Goal: Task Accomplishment & Management: Manage account settings

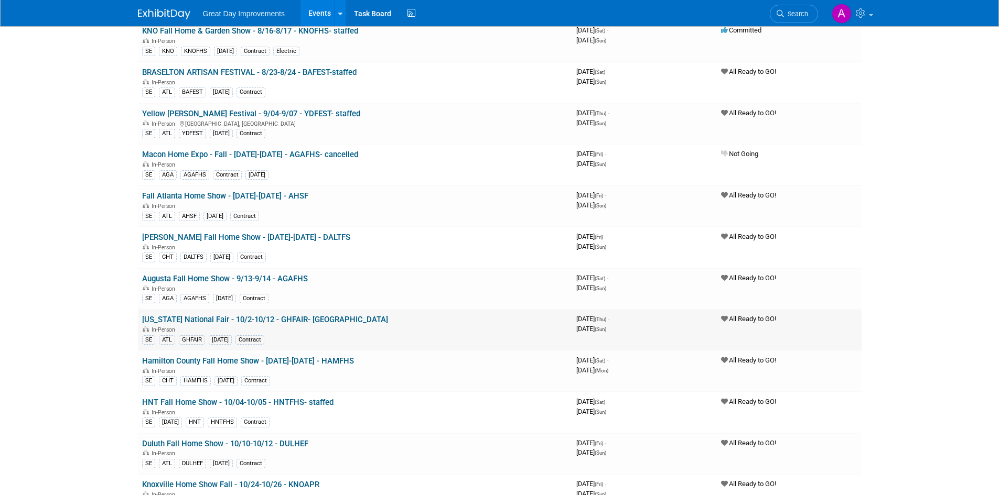
scroll to position [157, 0]
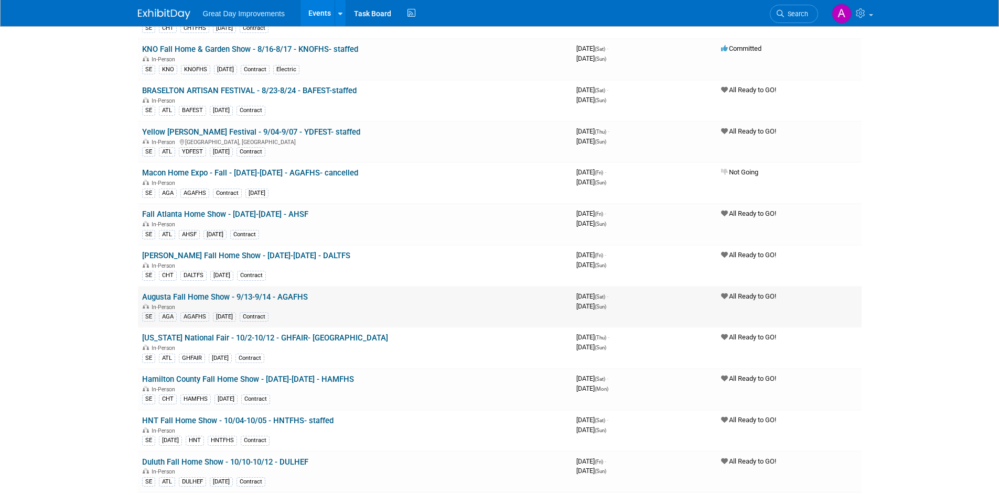
click at [293, 296] on link "Augusta Fall Home Show - 9/13-9/14 - AGAFHS" at bounding box center [225, 297] width 166 height 9
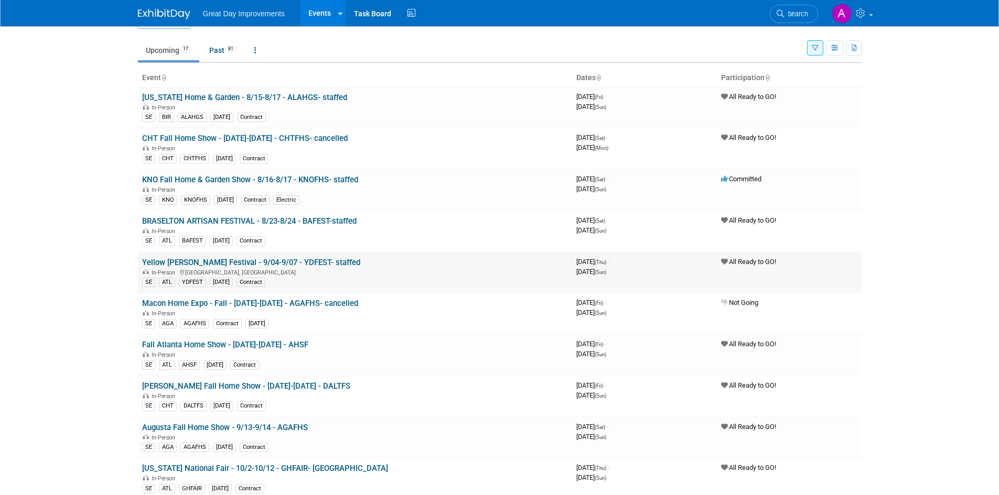
scroll to position [0, 0]
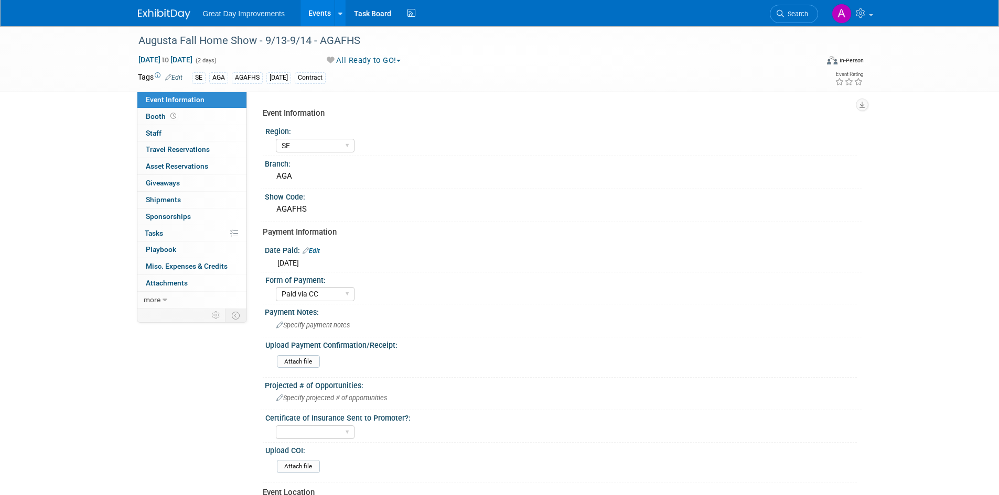
select select "SE"
select select "Paid via CC"
click at [339, 39] on div "Augusta Fall Home Show - 9/13-9/14 - AGAFHS" at bounding box center [468, 40] width 667 height 19
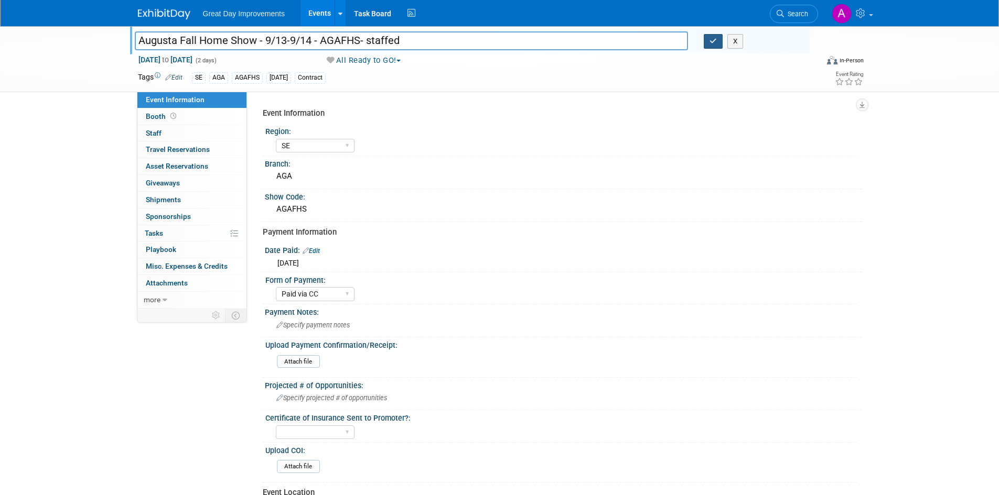
type input "Augusta Fall Home Show - 9/13-9/14 - AGAFHS- staffed"
drag, startPoint x: 710, startPoint y: 44, endPoint x: 721, endPoint y: 51, distance: 12.9
click at [718, 50] on div "Augusta Fall Home Show - 9/13-9/14 - AGAFHS- staffed X" at bounding box center [468, 42] width 683 height 16
click at [714, 40] on icon "button" at bounding box center [712, 41] width 7 height 7
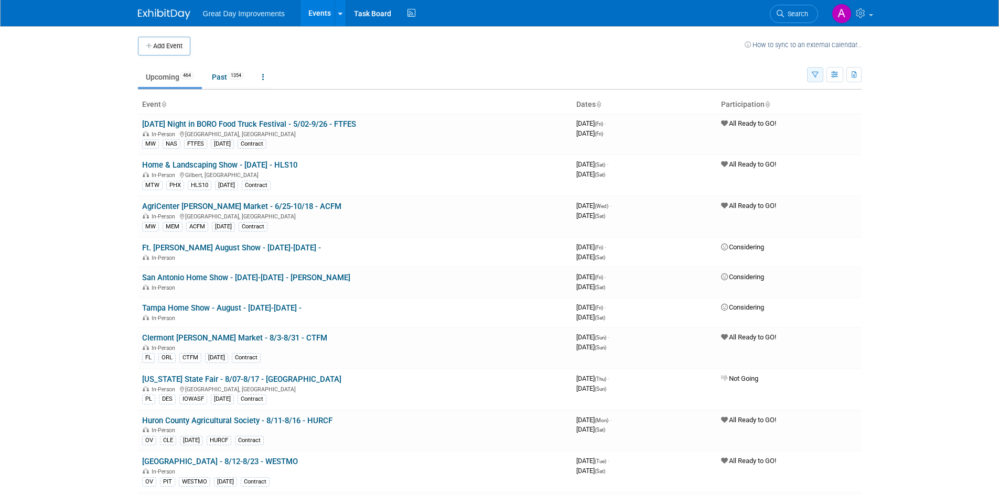
click at [817, 73] on icon "button" at bounding box center [814, 75] width 7 height 7
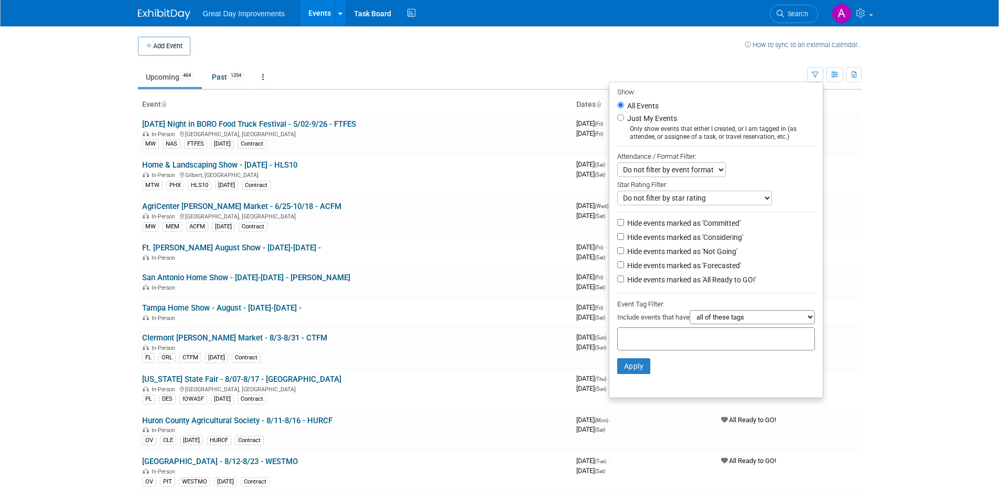
click at [661, 343] on input "text" at bounding box center [664, 337] width 84 height 10
type input "SE"
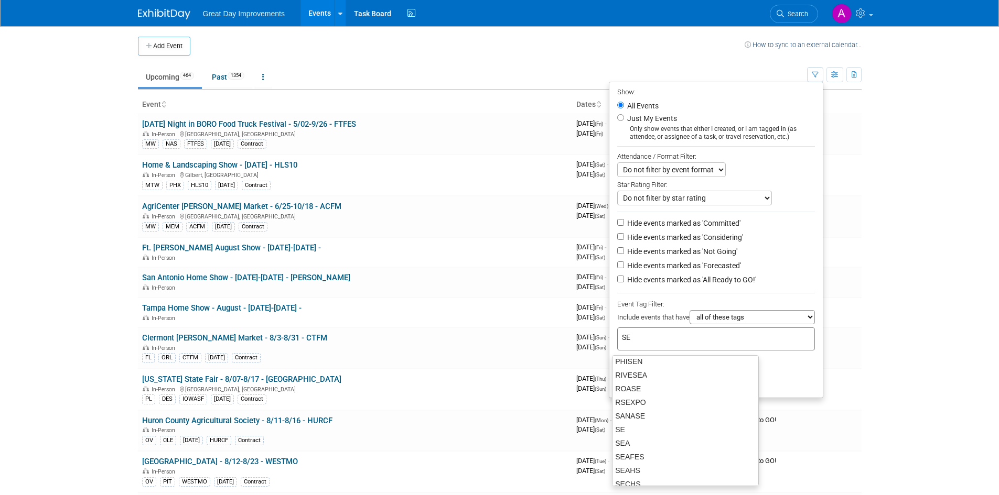
scroll to position [367, 0]
click at [636, 396] on div "SE" at bounding box center [685, 393] width 147 height 15
type input "SE"
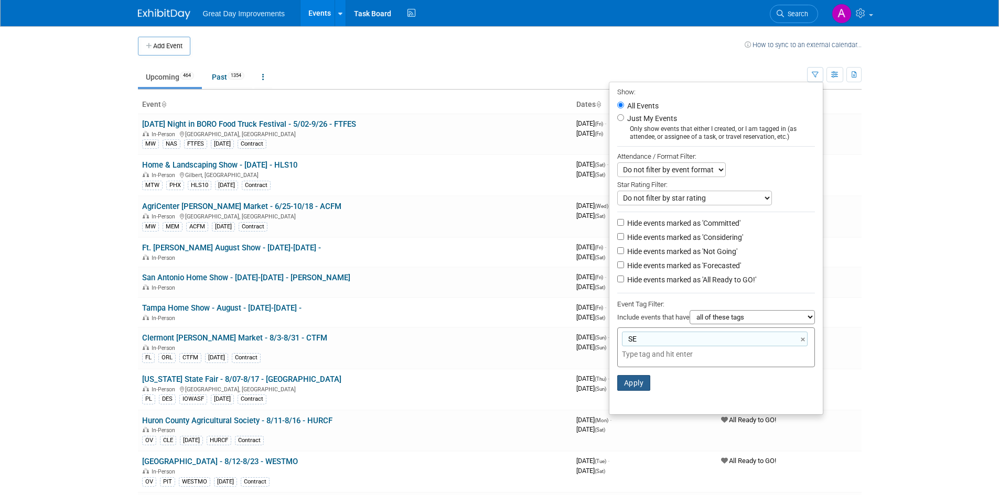
click at [626, 389] on button "Apply" at bounding box center [634, 383] width 34 height 16
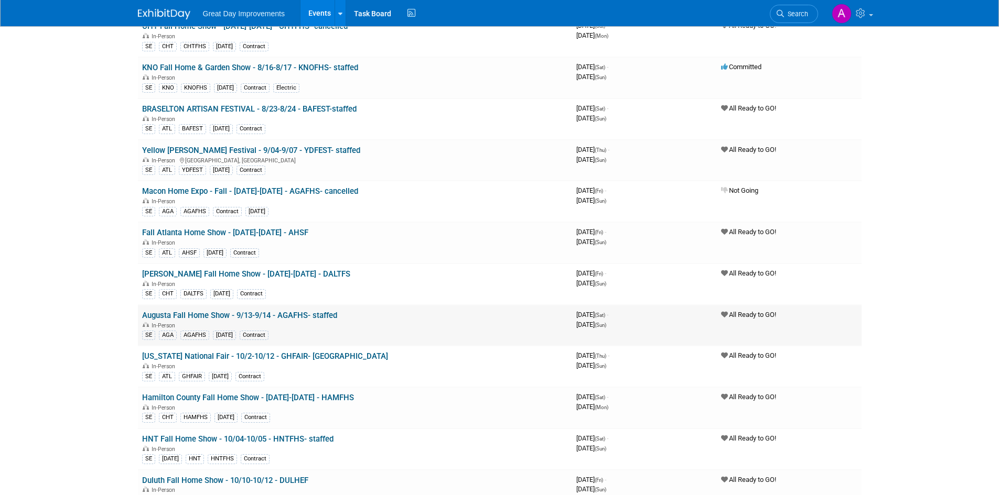
scroll to position [157, 0]
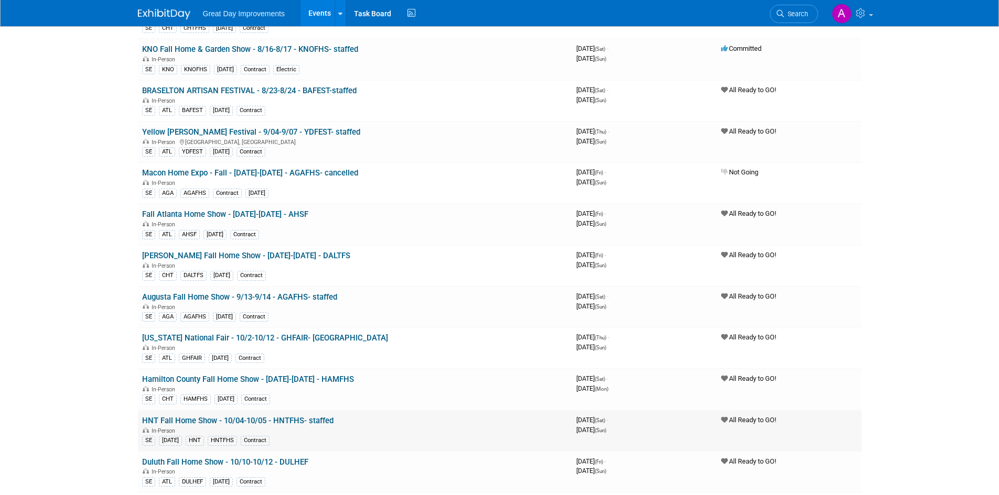
click at [330, 420] on link "HNT Fall Home Show - 10/04-10/05 - HNTFHS- staffed" at bounding box center [237, 420] width 191 height 9
click at [299, 466] on link "Duluth Fall Home Show - 10/10-10/12 - DULHEF" at bounding box center [225, 462] width 166 height 9
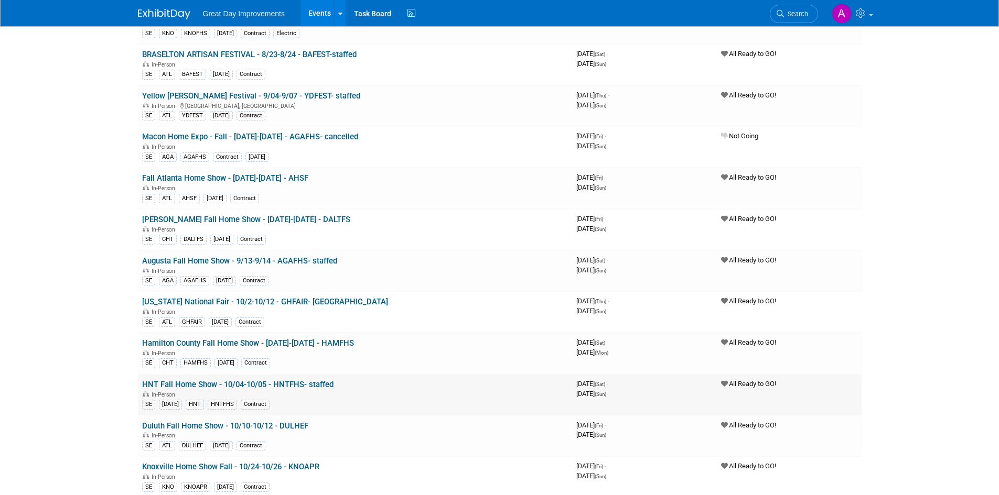
scroll to position [210, 0]
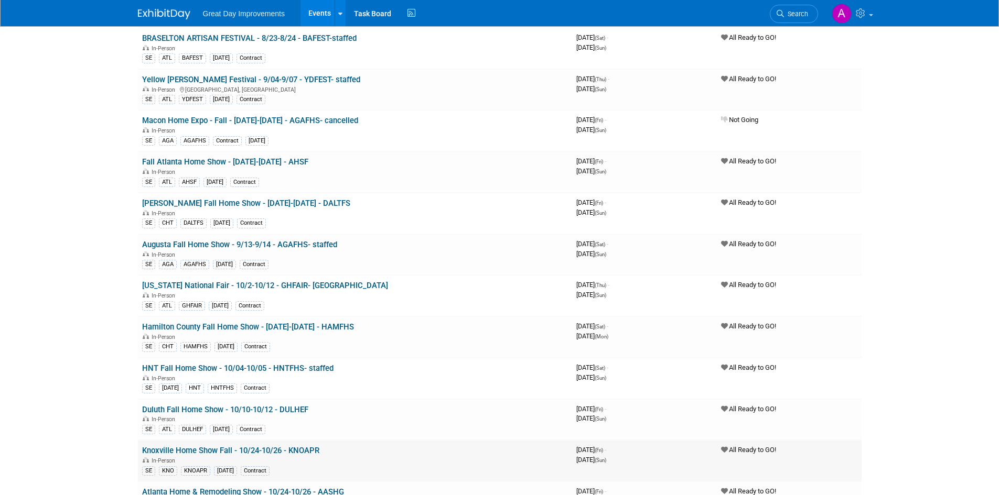
click at [304, 450] on link "Knoxville Home Show Fall - 10/24-10/26 - KNOAPR" at bounding box center [230, 450] width 177 height 9
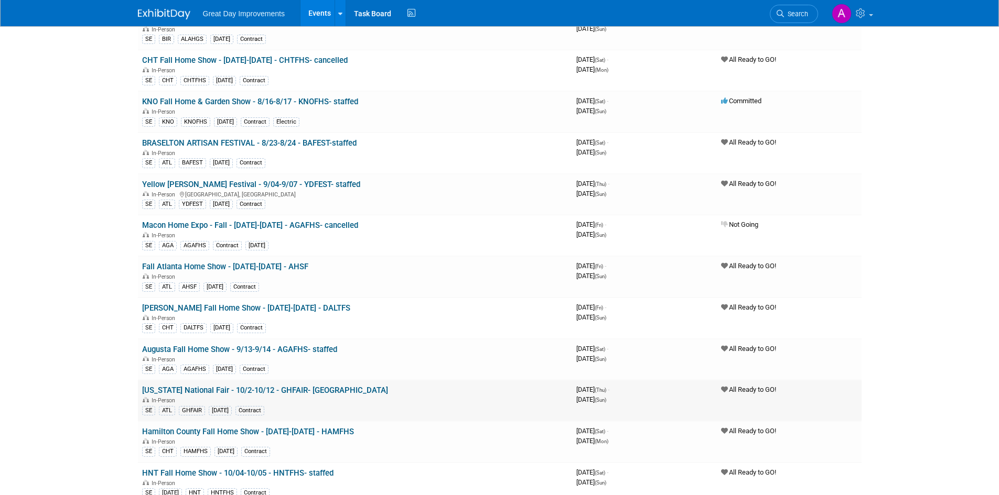
scroll to position [157, 0]
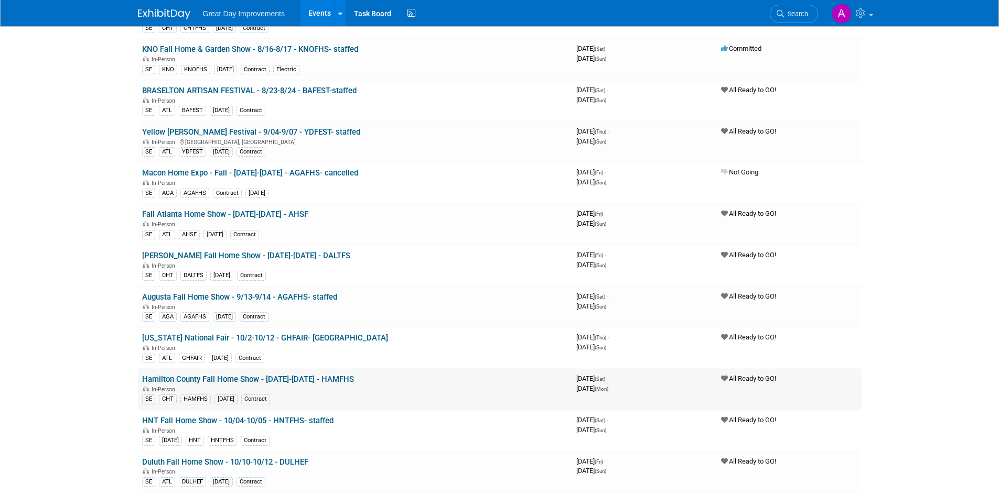
click at [345, 375] on td "Hamilton County Fall Home Show - 10/4/25-10/6/25 - HAMFHS In-Person SE CHT HAMF…" at bounding box center [355, 389] width 434 height 41
click at [346, 376] on link "Hamilton County Fall Home Show - 10/4/25-10/6/25 - HAMFHS" at bounding box center [248, 379] width 212 height 9
click at [342, 377] on link "Hamilton County Fall Home Show - 10/4/25-10/6/25 - HAMFHS" at bounding box center [248, 379] width 212 height 9
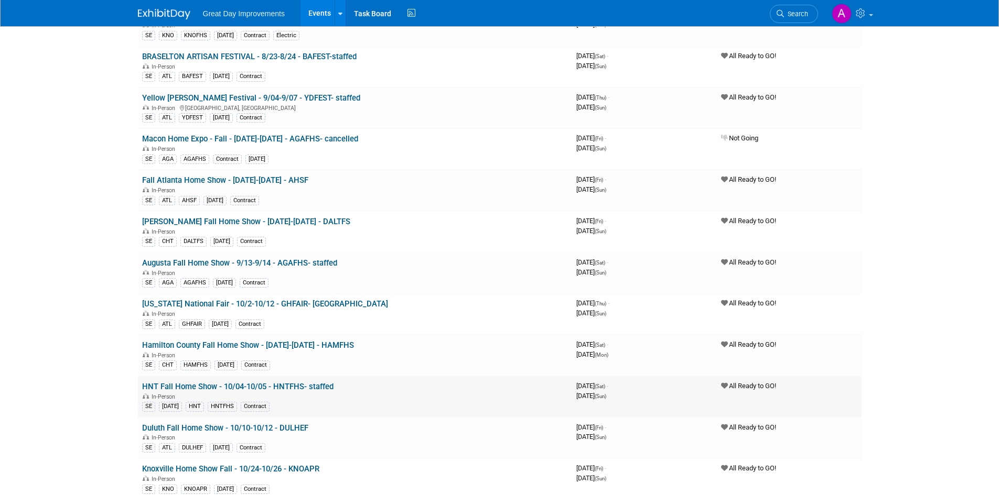
scroll to position [210, 0]
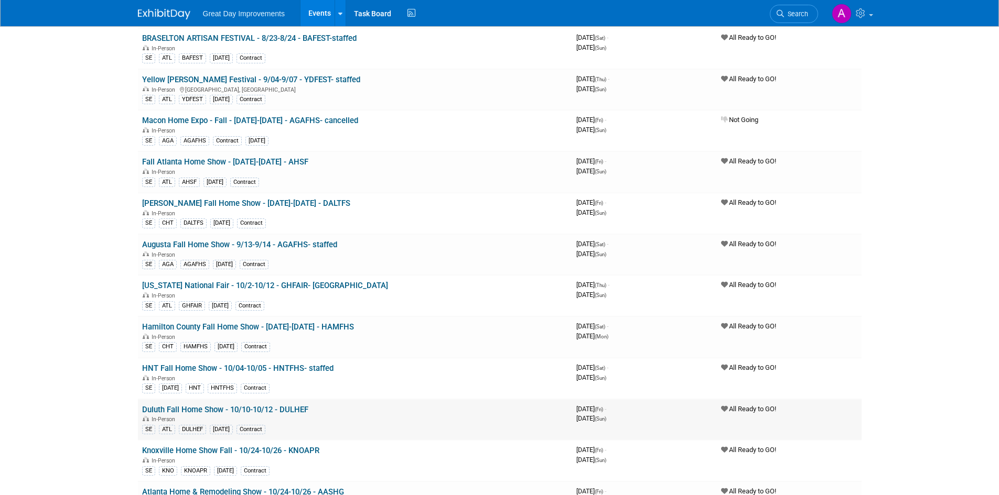
click at [299, 408] on link "Duluth Fall Home Show - 10/10-10/12 - DULHEF" at bounding box center [225, 409] width 166 height 9
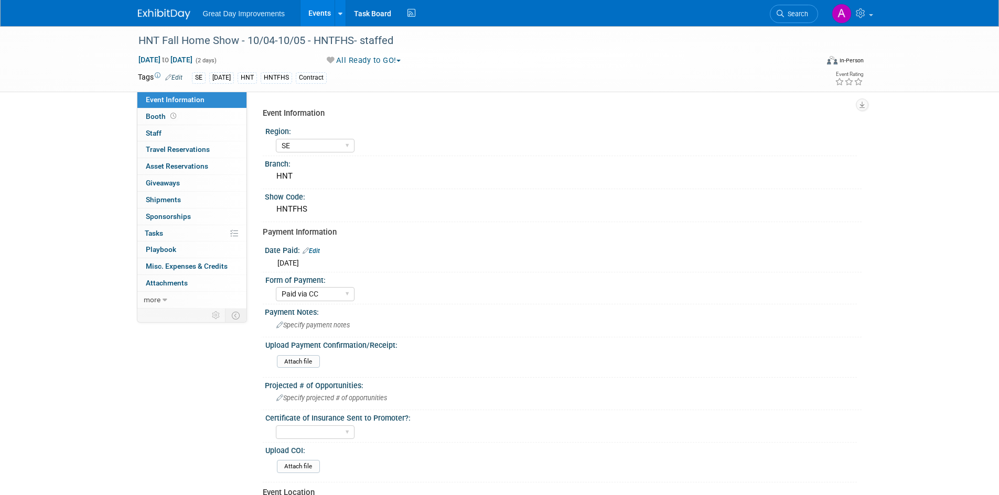
select select "SE"
select select "Paid via CC"
click at [385, 39] on div "HNT Fall Home Show - 10/04-10/05 - HNTFHS- staffed" at bounding box center [468, 40] width 667 height 19
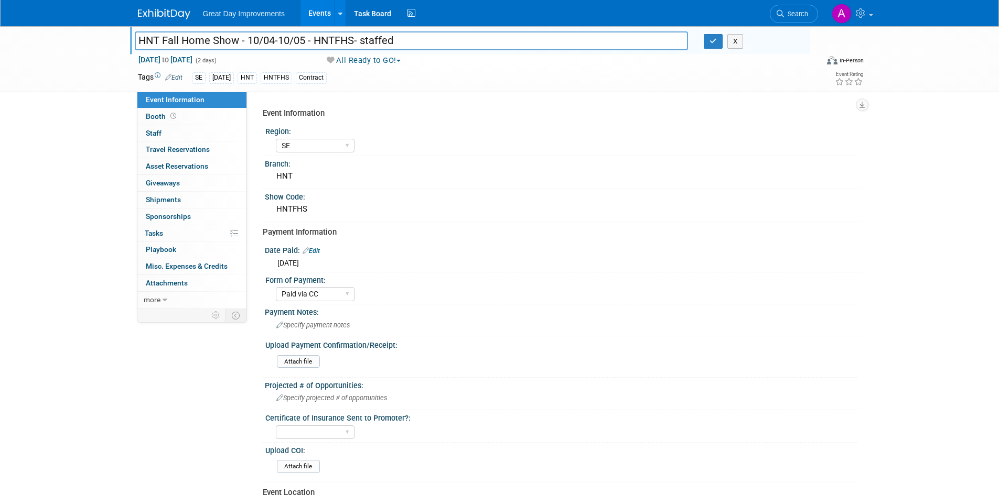
click at [408, 39] on input "HNT Fall Home Show - 10/04-10/05 - HNTFHS- staffed" at bounding box center [412, 40] width 554 height 18
type input "HNT Fall Home Show - 10/04-10/05 - HNTFHS- staffed ao"
click at [710, 39] on icon "button" at bounding box center [712, 41] width 7 height 7
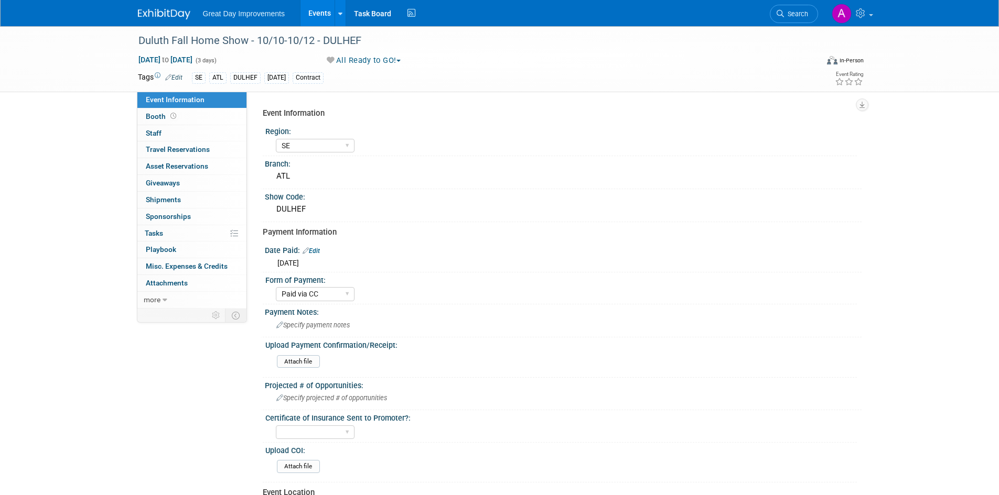
select select "SE"
select select "Paid via CC"
click at [373, 39] on div "Duluth Fall Home Show - 10/10-10/12 - DULHEF" at bounding box center [468, 40] width 667 height 19
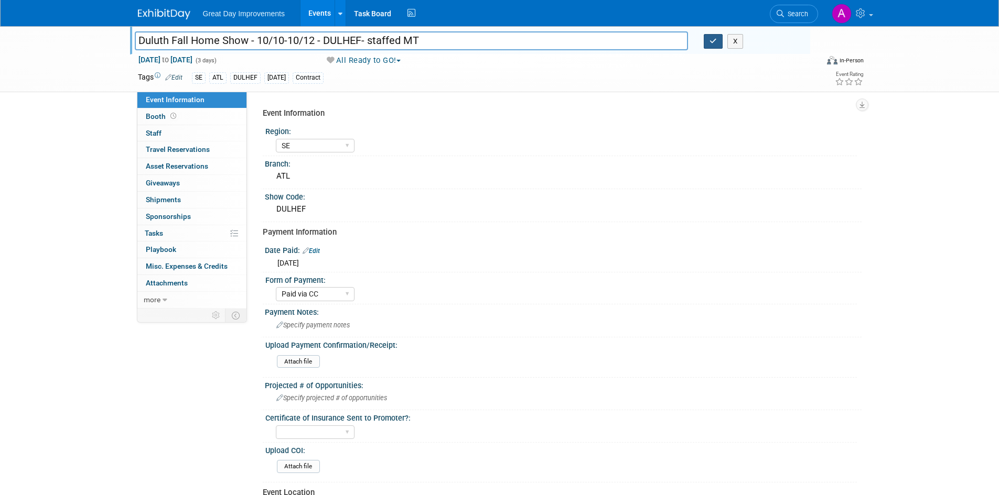
type input "Duluth Fall Home Show - 10/10-10/12 - DULHEF- staffed MT"
click at [712, 39] on icon "button" at bounding box center [712, 41] width 7 height 7
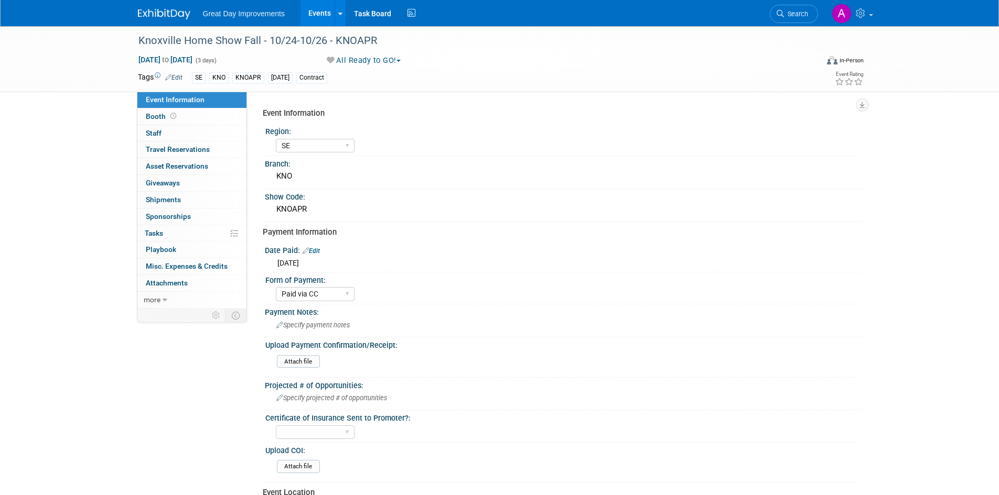
select select "SE"
select select "Paid via CC"
click at [381, 39] on div "Knoxville Home Show Fall - 10/24-10/26 - KNOAPR" at bounding box center [468, 40] width 667 height 19
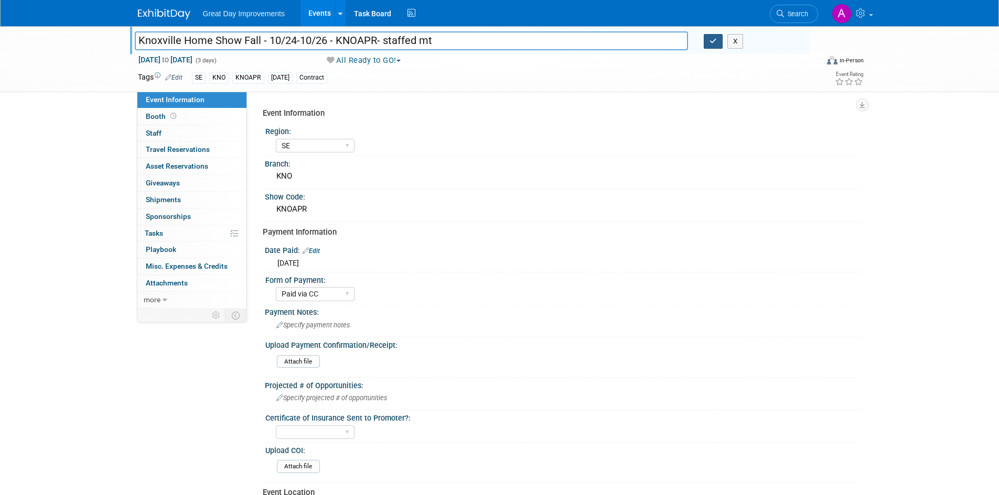
type input "Knoxville Home Show Fall - 10/24-10/26 - KNOAPR- staffed mt"
click at [715, 43] on icon "button" at bounding box center [712, 41] width 7 height 7
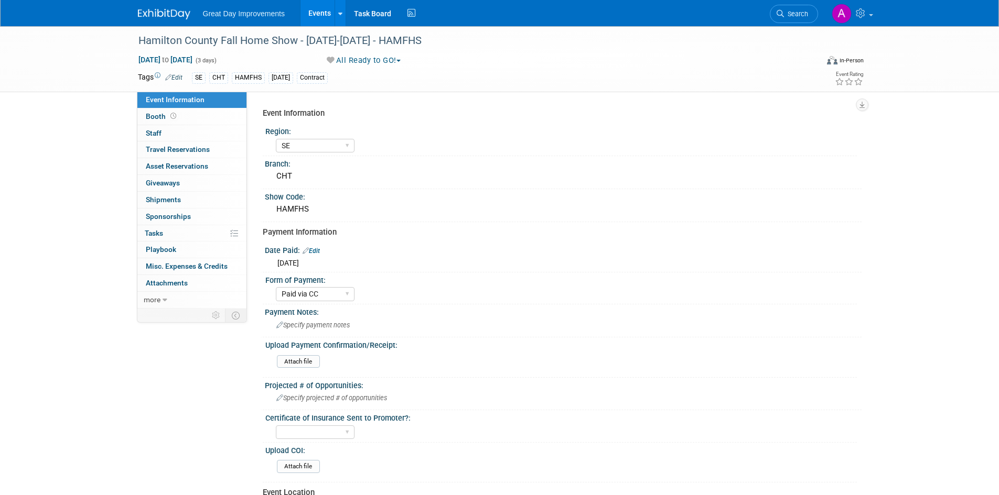
select select "SE"
select select "Paid via CC"
drag, startPoint x: 428, startPoint y: 49, endPoint x: 440, endPoint y: 58, distance: 15.0
click at [429, 52] on div "Hamilton County Fall Home Show - 10/4/25-10/6/25 - HAMFHS" at bounding box center [470, 40] width 680 height 28
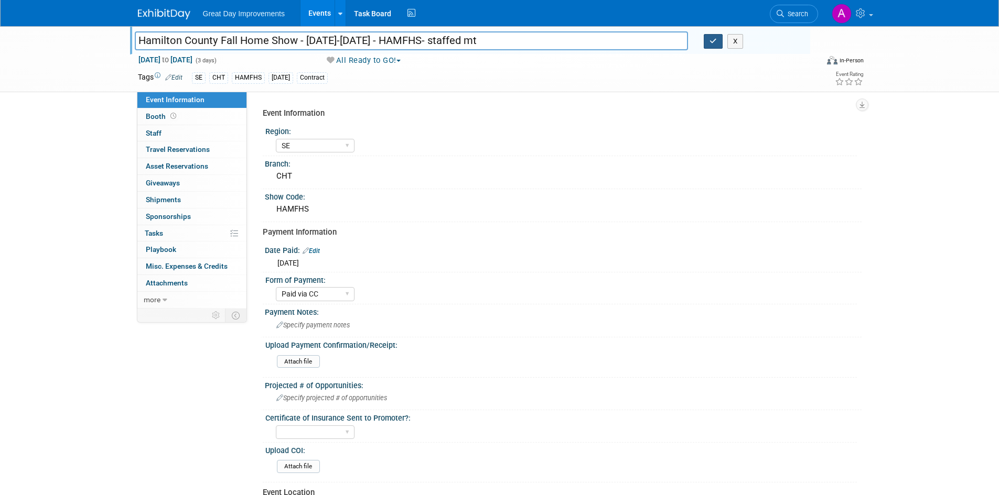
type input "Hamilton County Fall Home Show - [DATE]-[DATE] - HAMFHS- staffed mt"
click at [718, 39] on button "button" at bounding box center [713, 41] width 19 height 15
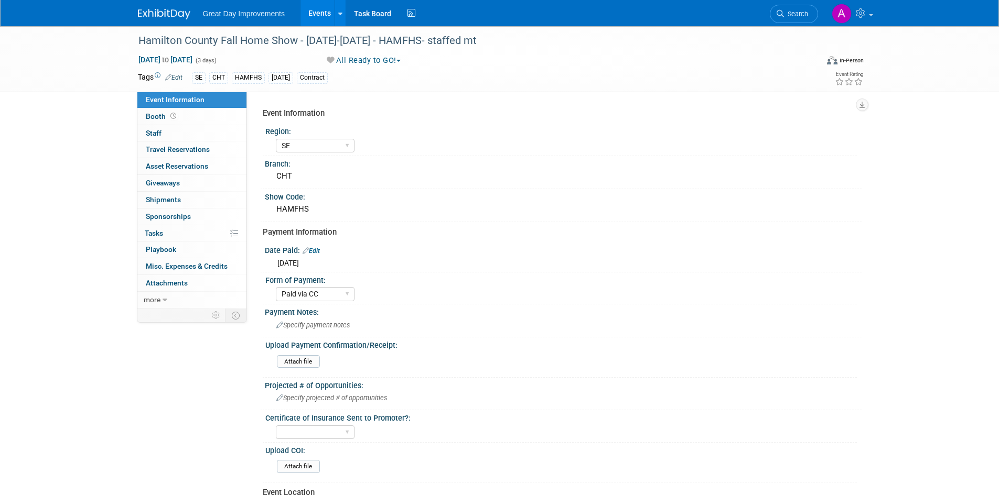
select select "SE"
select select "Paid via CC"
select select "SE"
select select "Paid via CC"
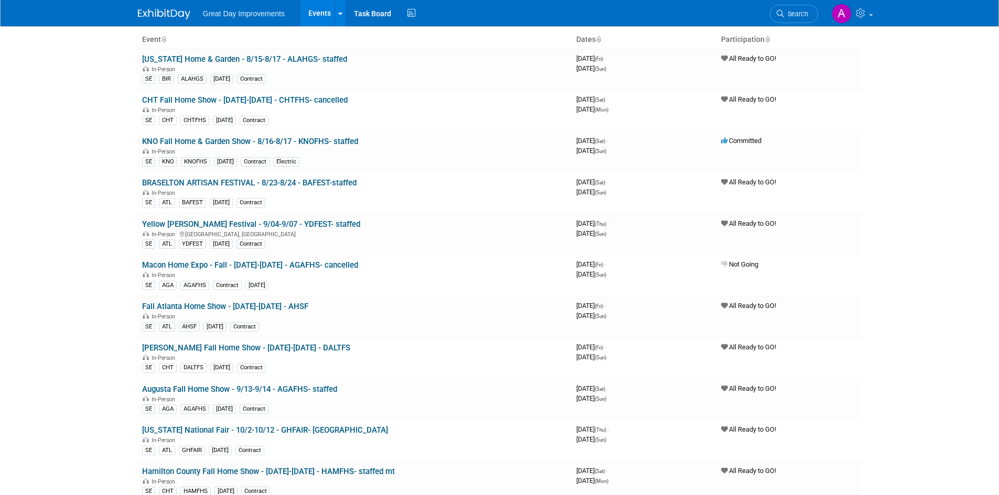
scroll to position [315, 0]
